Goal: Task Accomplishment & Management: Use online tool/utility

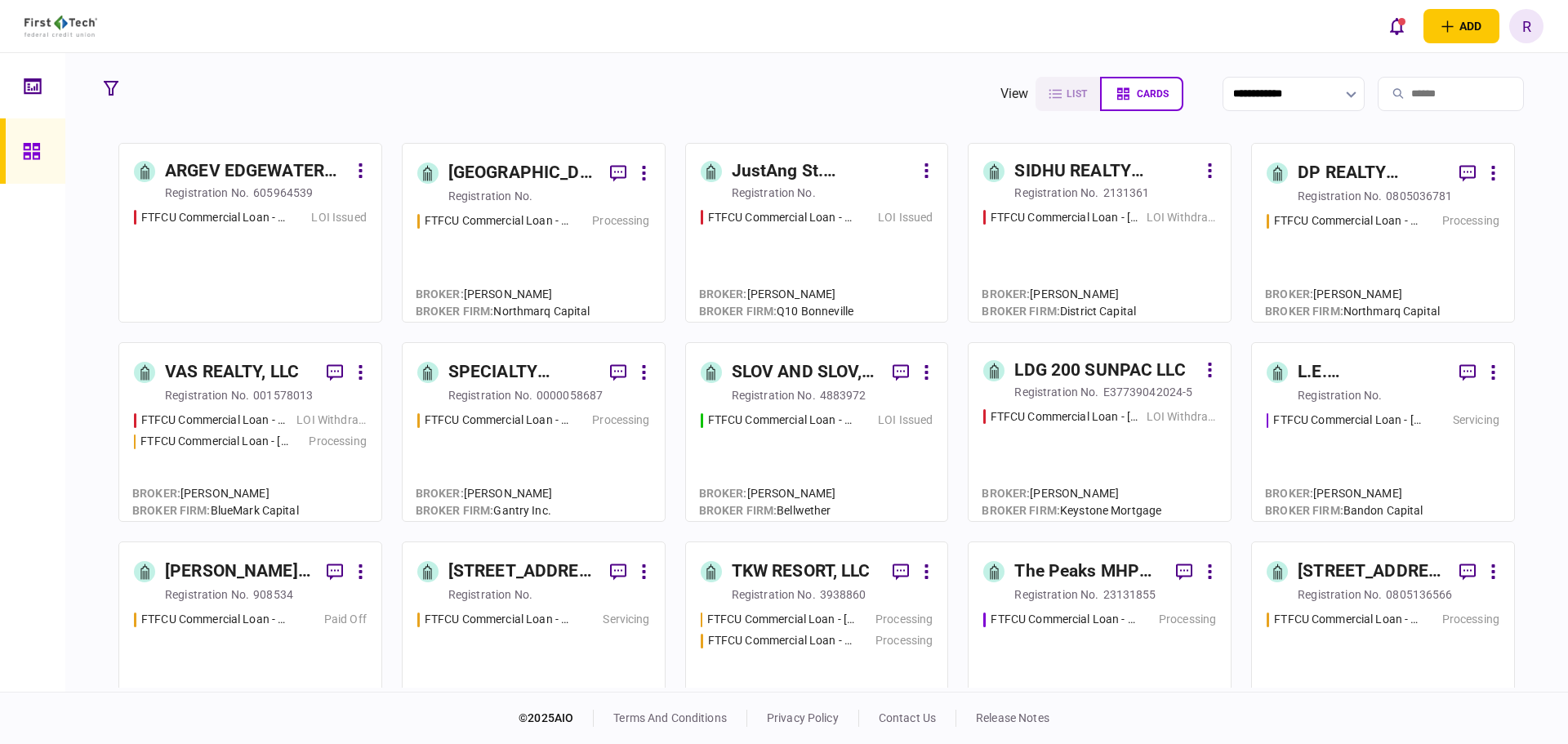
click at [1338, 578] on div "[STREET_ADDRESS], LLC" at bounding box center [1372, 571] width 149 height 26
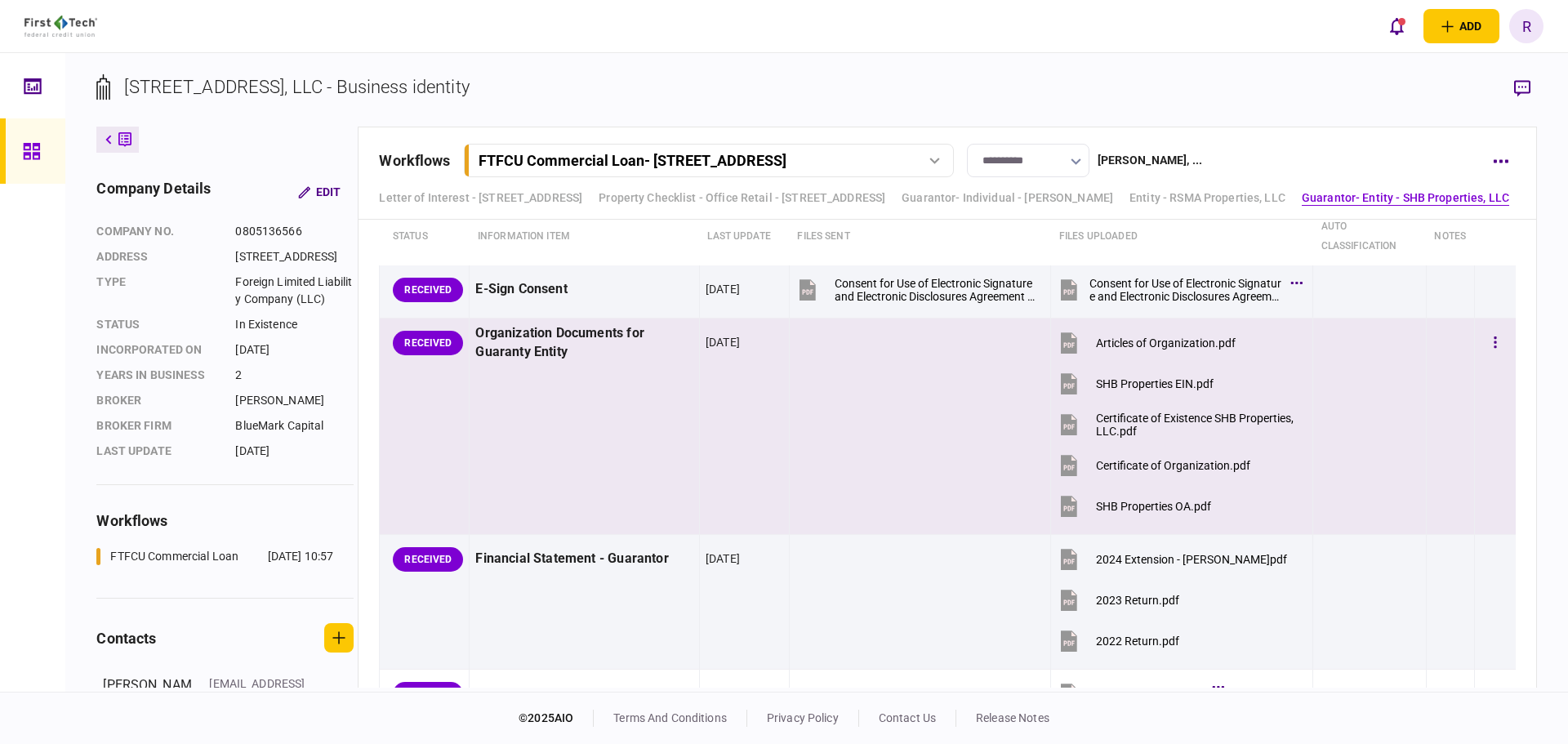
scroll to position [3022, 0]
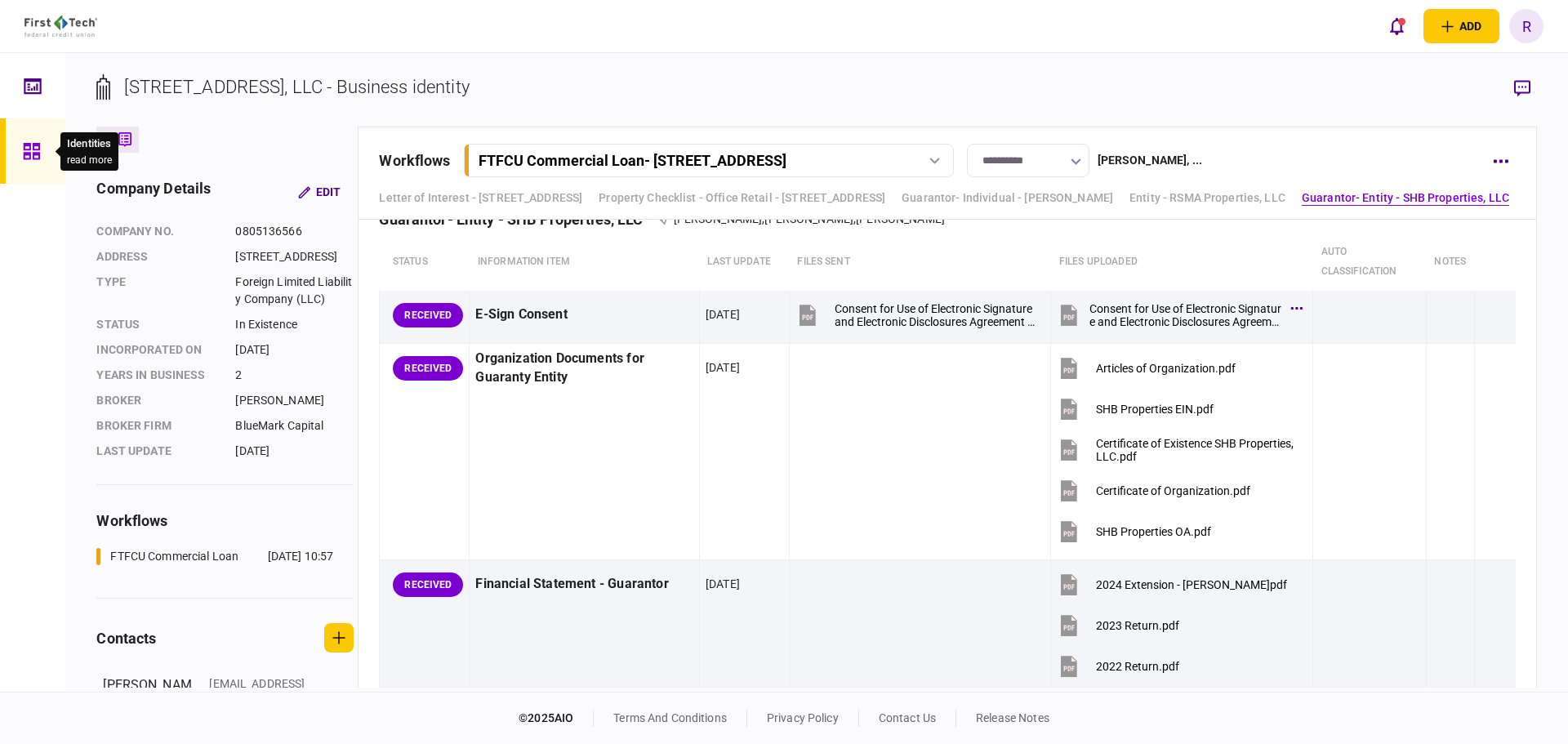
click at [37, 147] on icon at bounding box center [32, 152] width 18 height 19
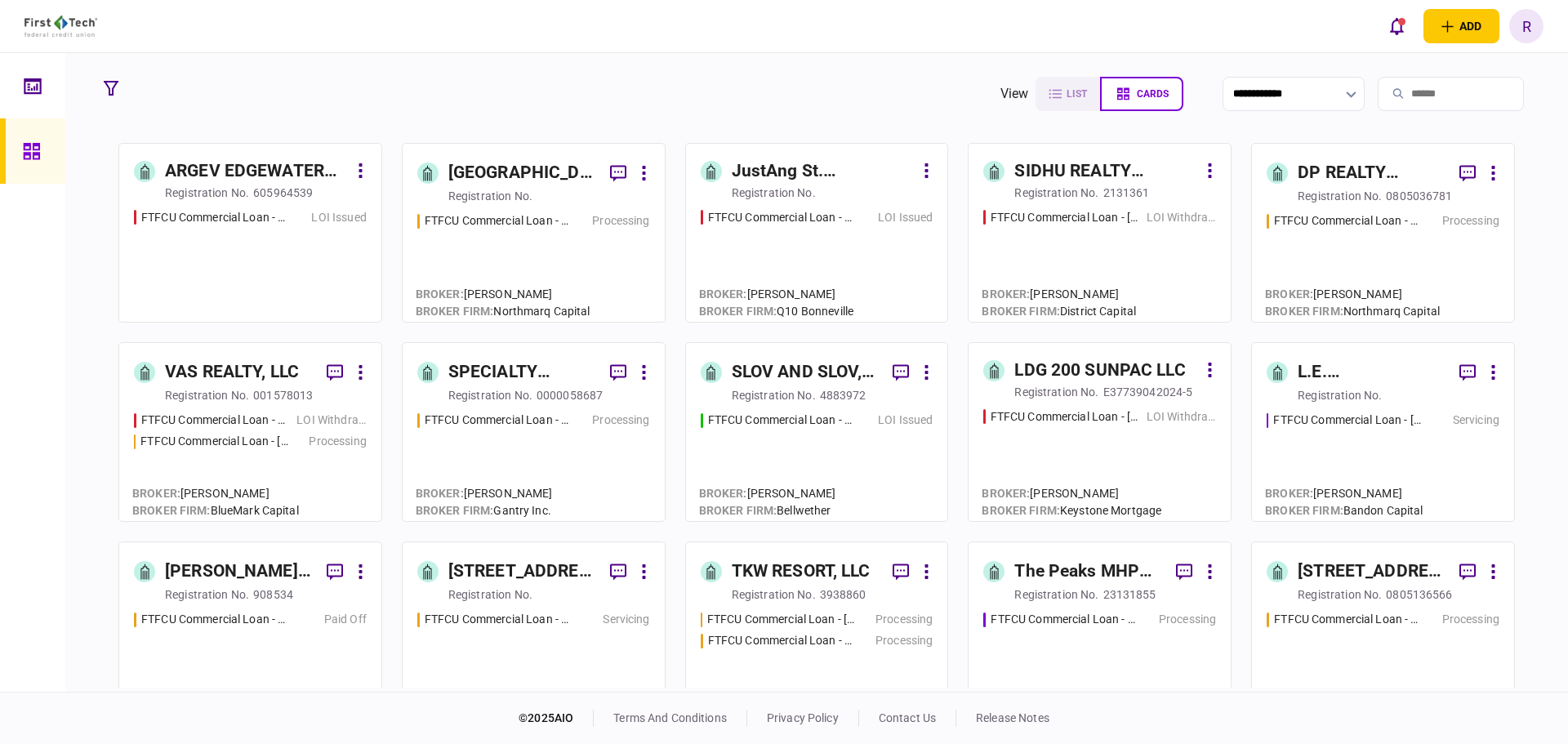
click at [256, 374] on div "VAS REALTY, LLC" at bounding box center [232, 372] width 134 height 26
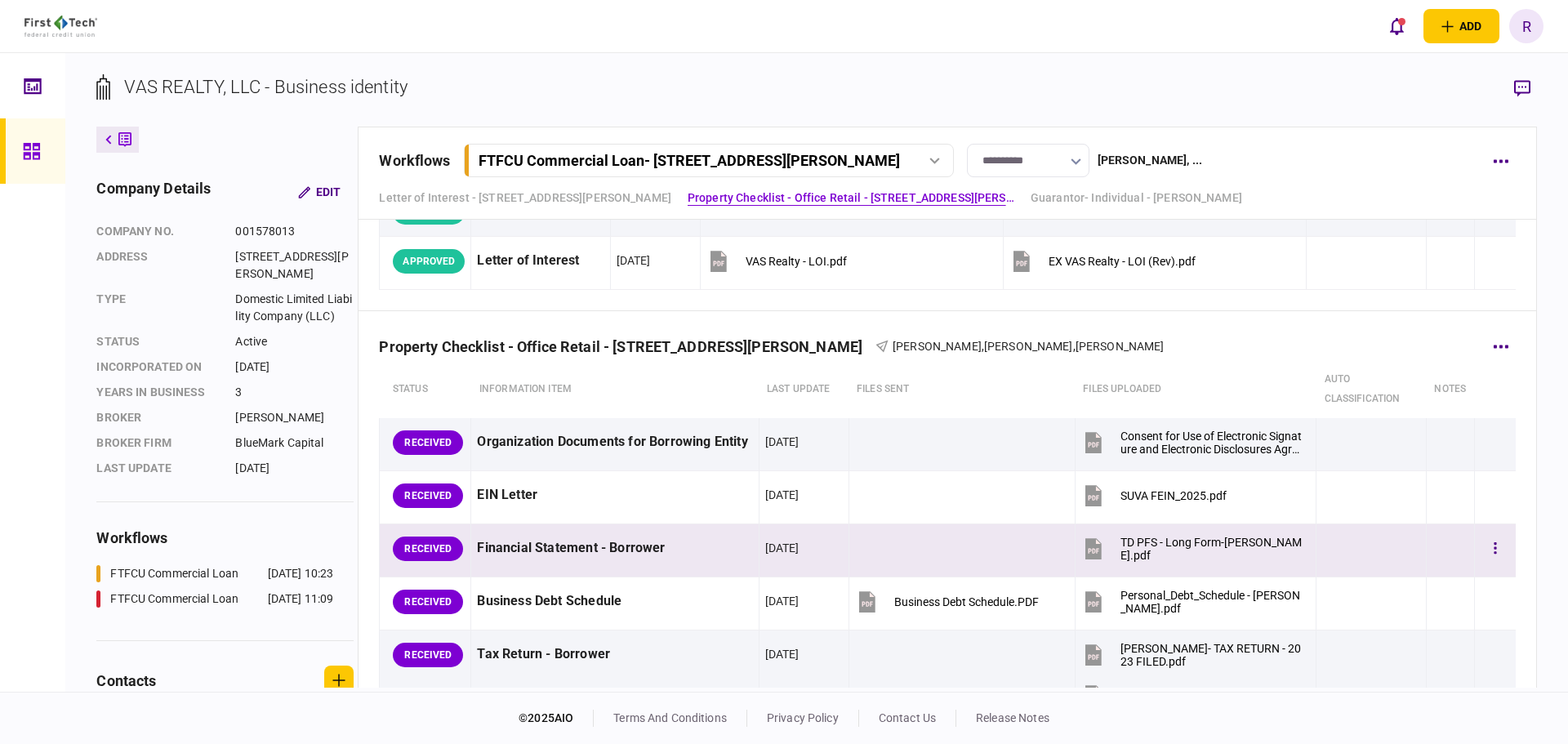
scroll to position [490, 0]
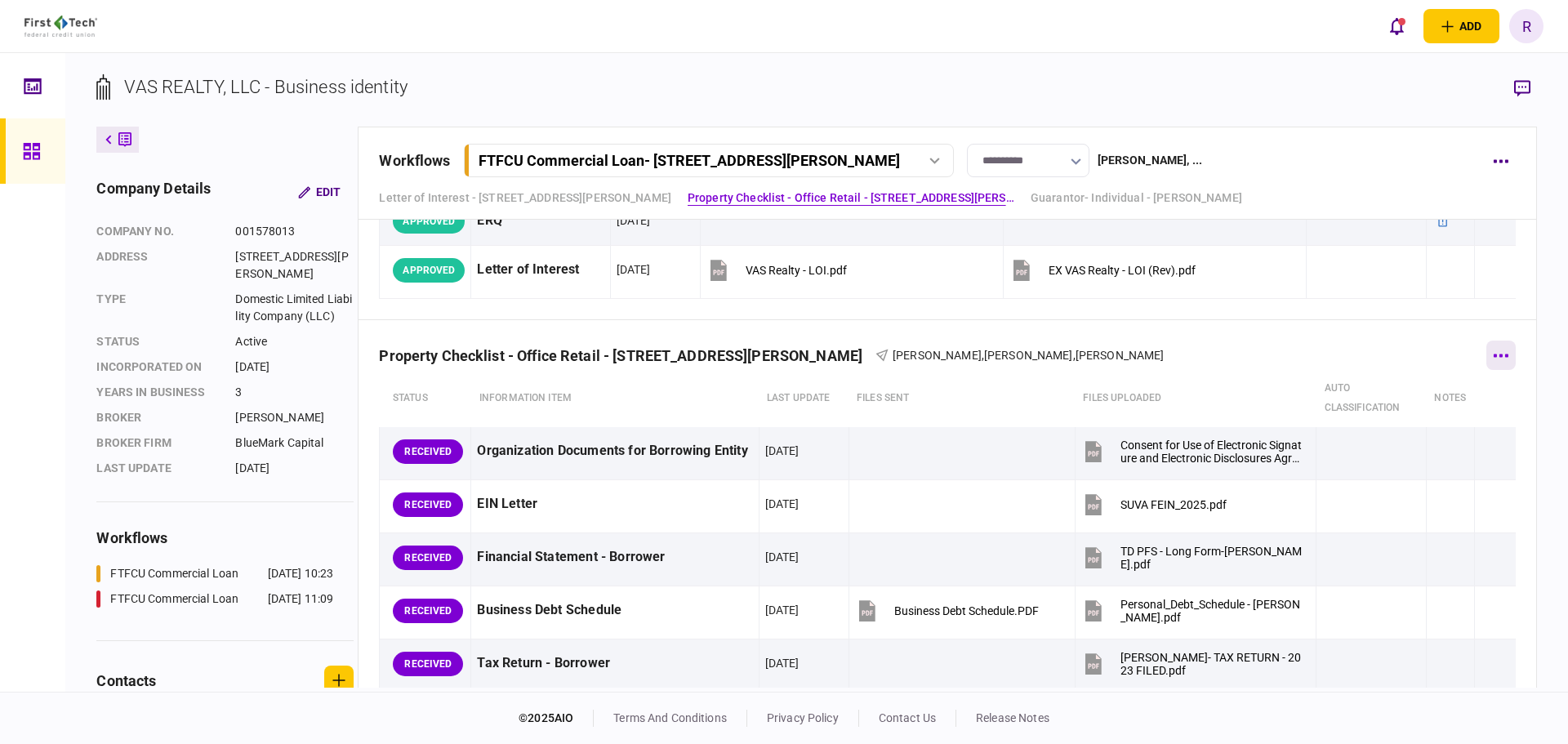
click at [1493, 357] on icon "button" at bounding box center [1500, 355] width 15 height 4
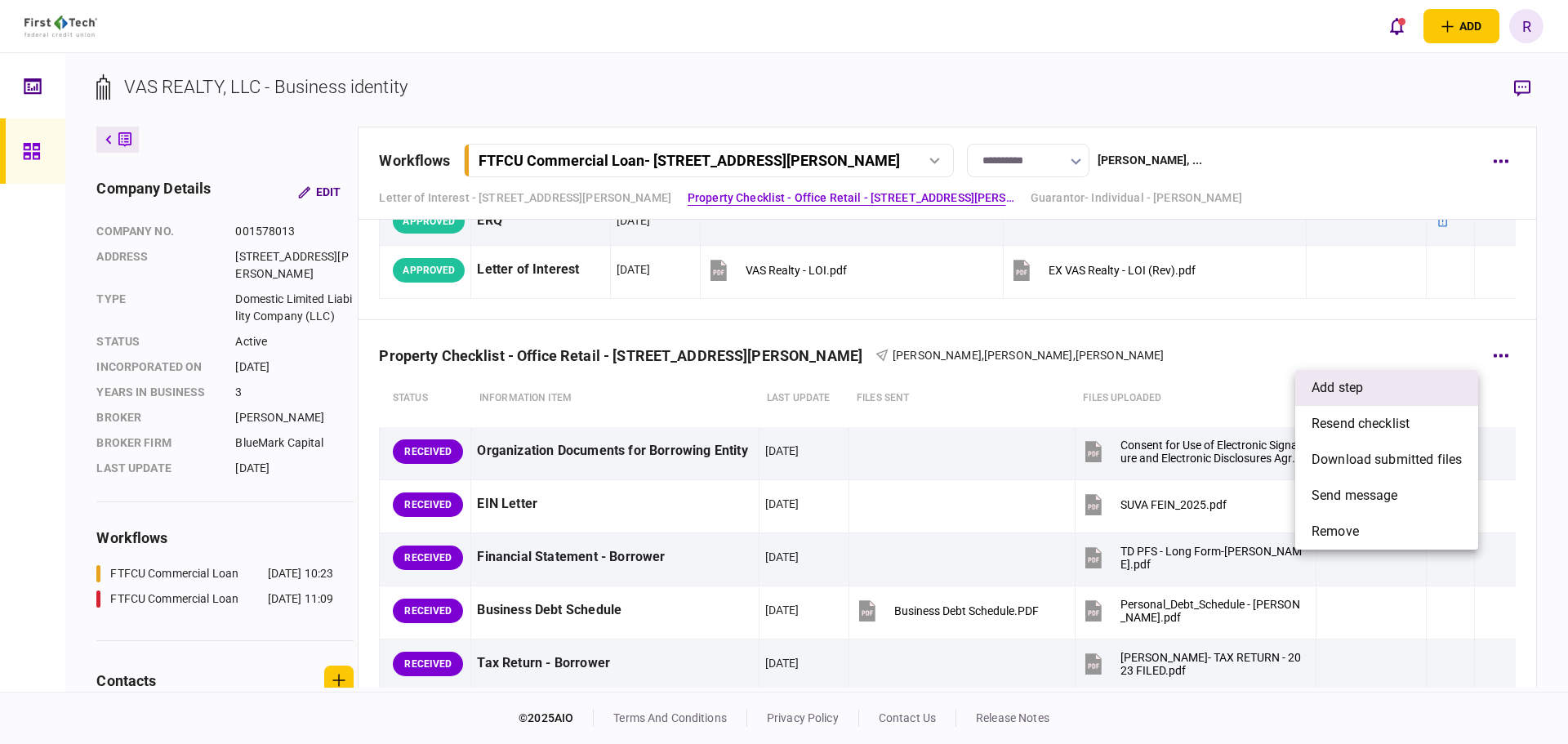
click at [1347, 399] on li "add step" at bounding box center [1387, 388] width 183 height 36
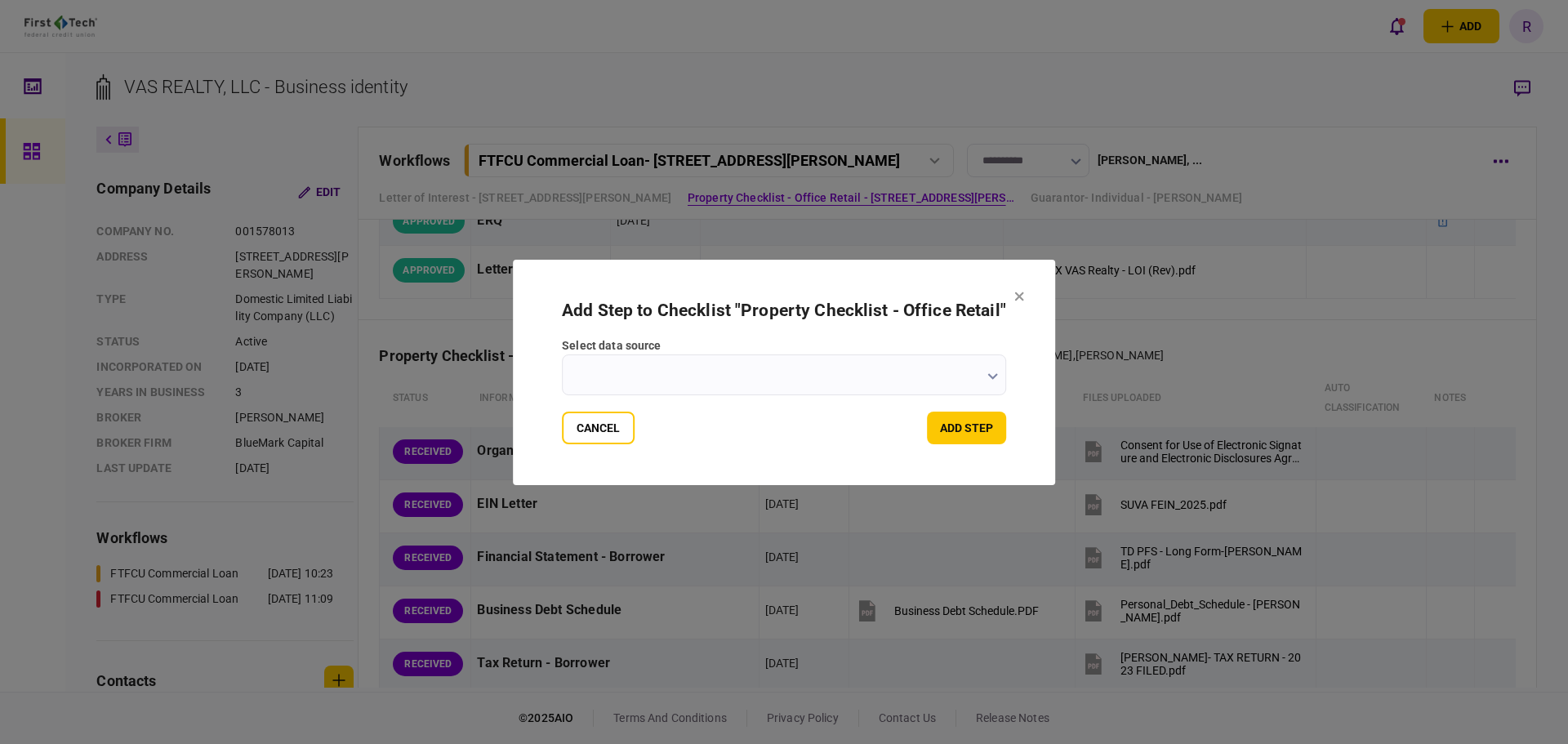
click at [768, 384] on input "select data source" at bounding box center [783, 374] width 444 height 41
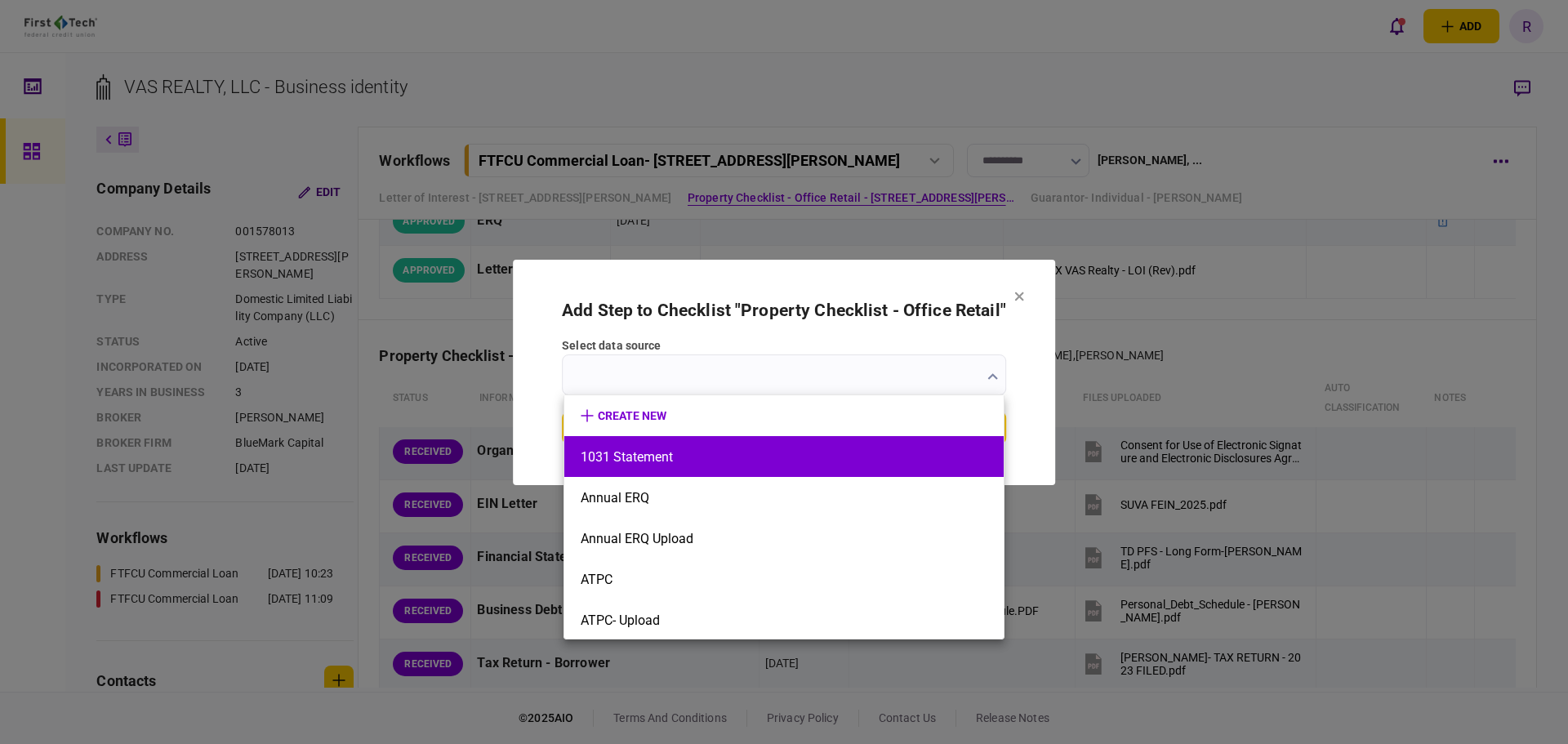
click at [730, 461] on button "1031 Statement" at bounding box center [784, 457] width 407 height 15
type input "**********"
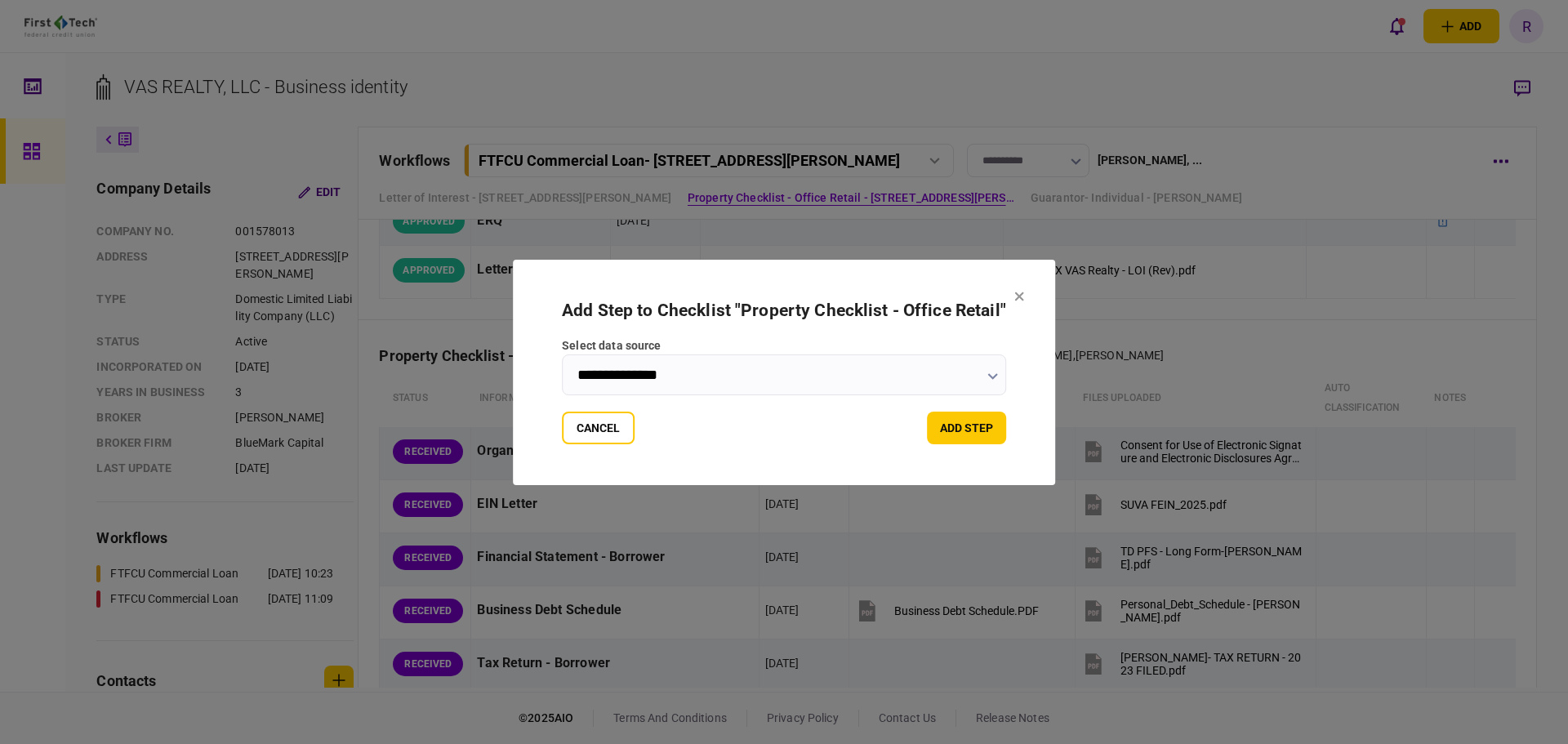
click at [810, 375] on input "**********" at bounding box center [783, 374] width 444 height 41
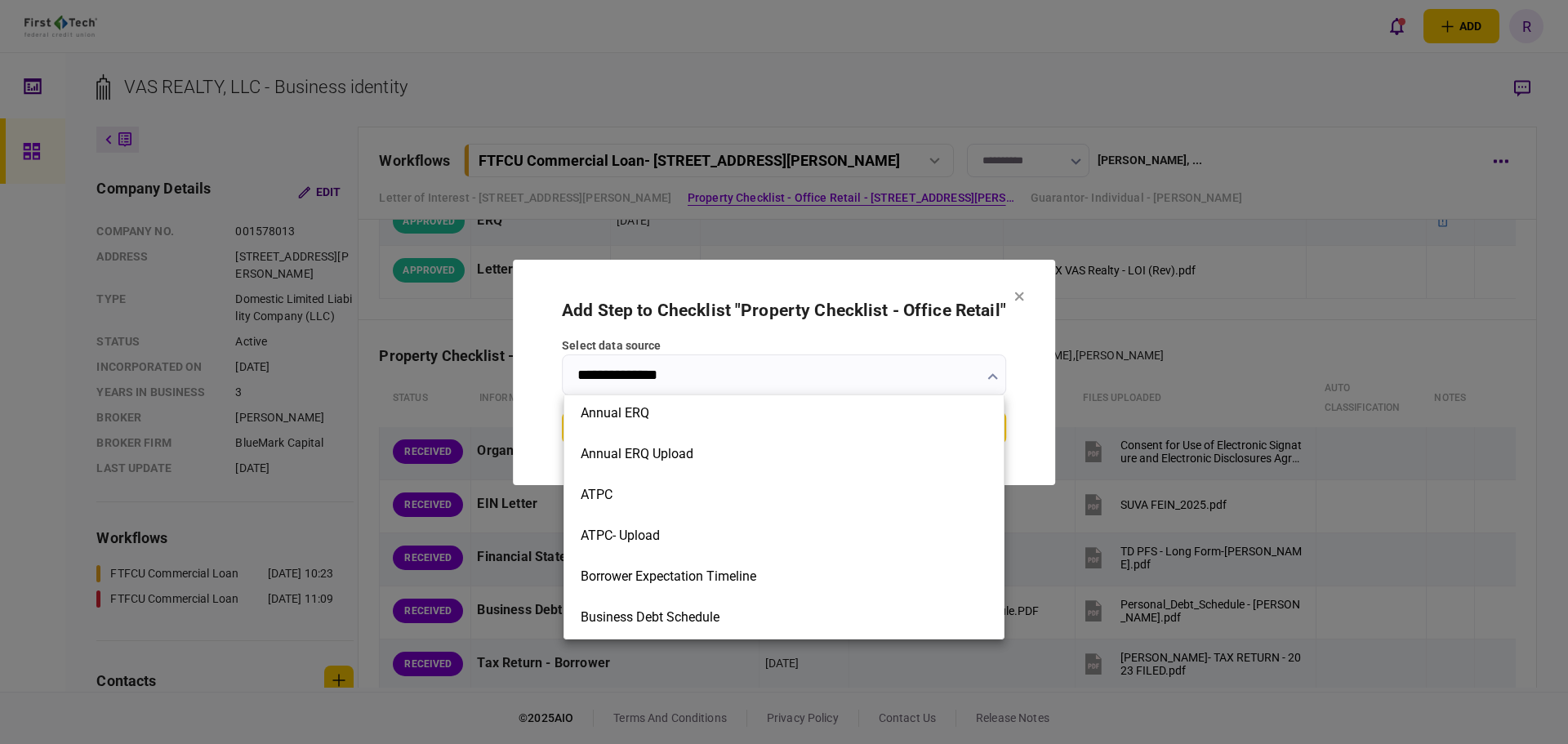
scroll to position [0, 0]
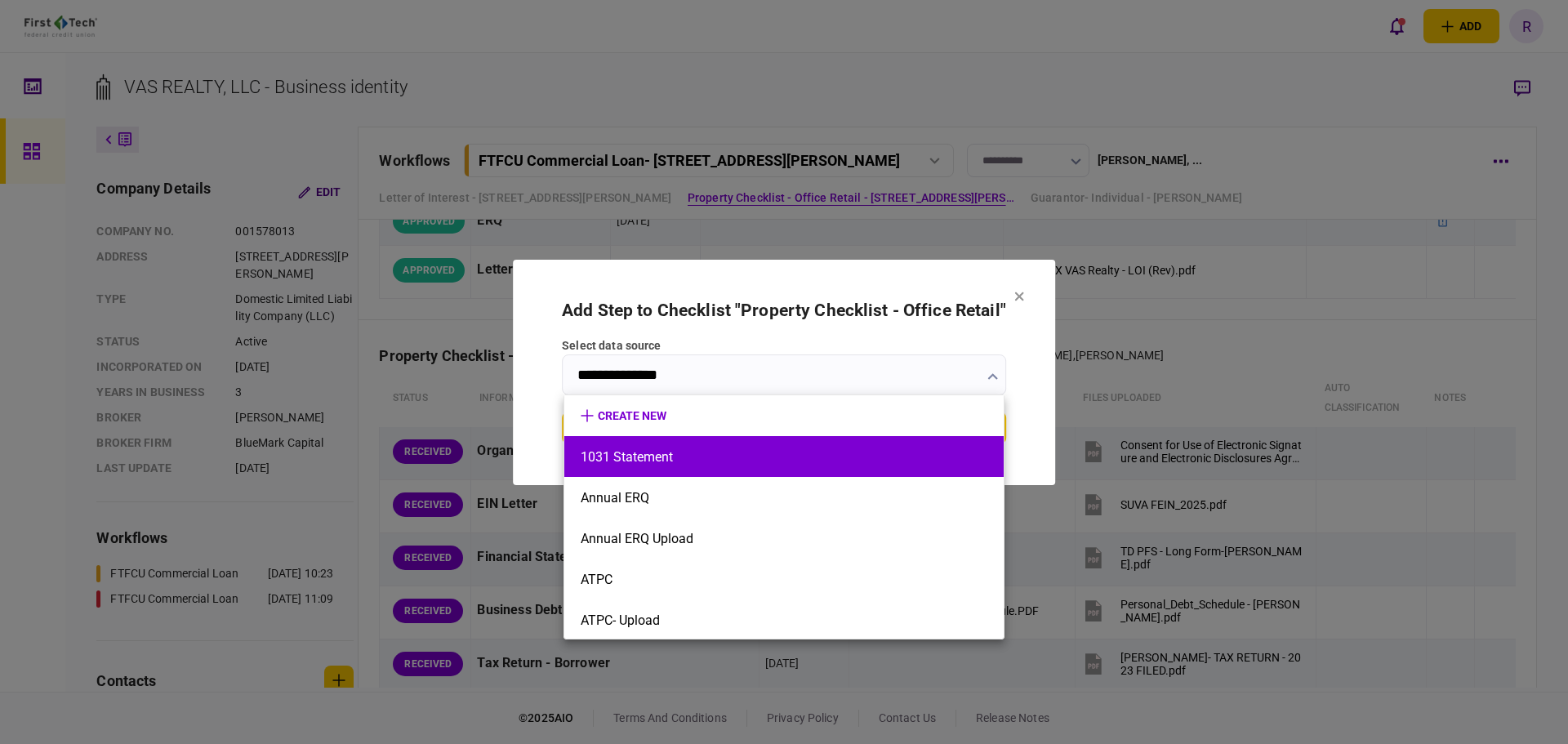
click at [698, 451] on button "1031 Statement" at bounding box center [784, 457] width 407 height 15
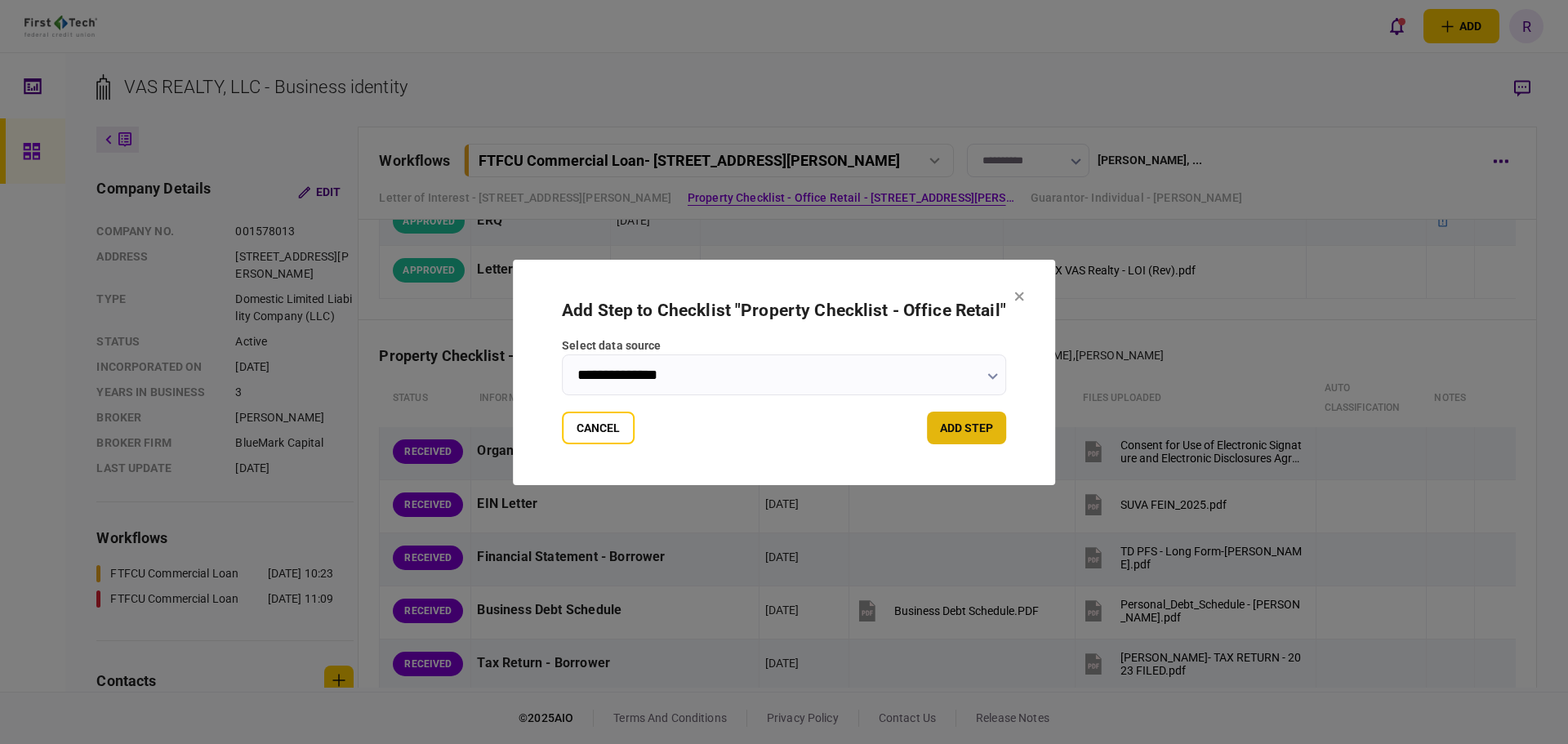
click at [961, 440] on button "add step" at bounding box center [966, 428] width 79 height 32
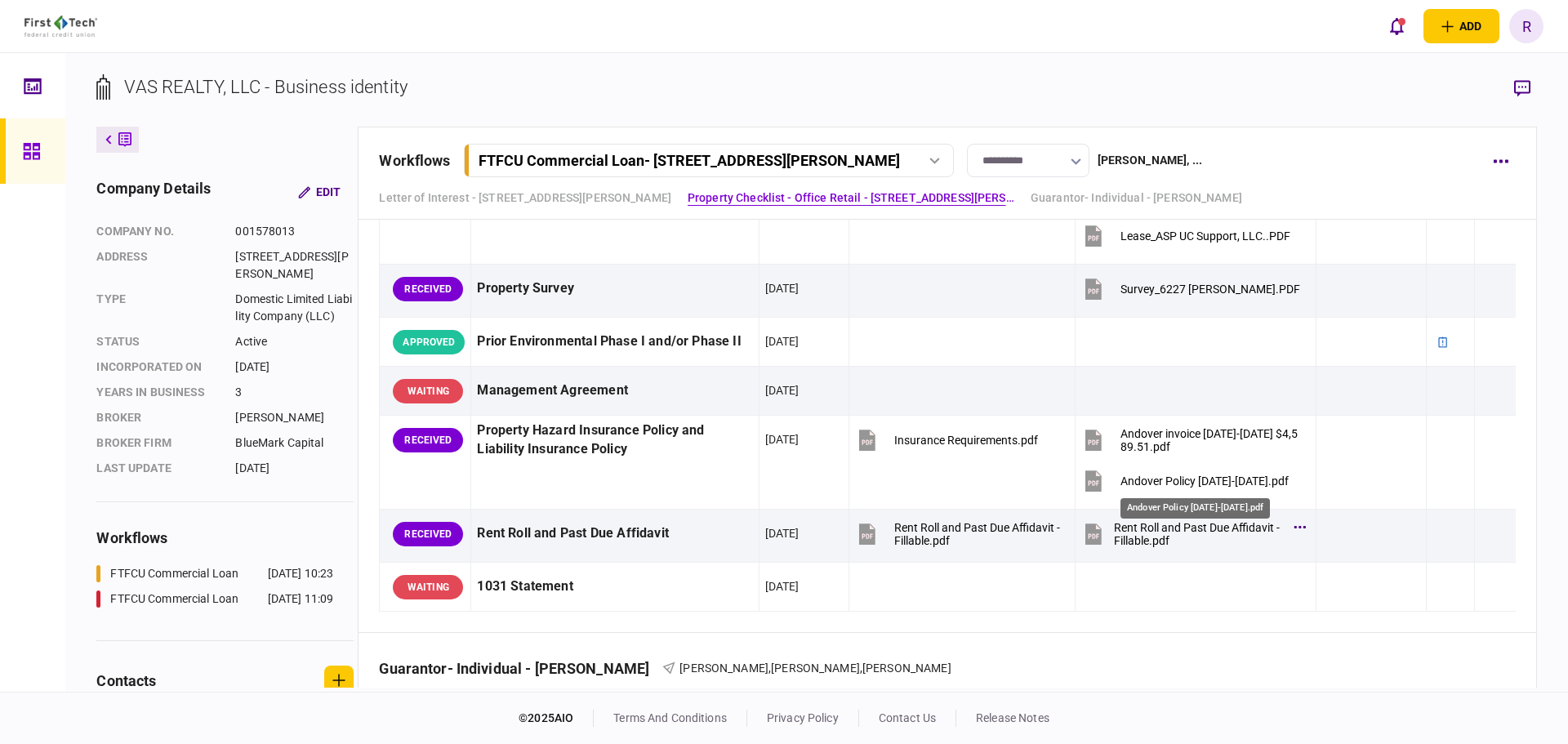
scroll to position [1470, 0]
